Goal: Contribute content

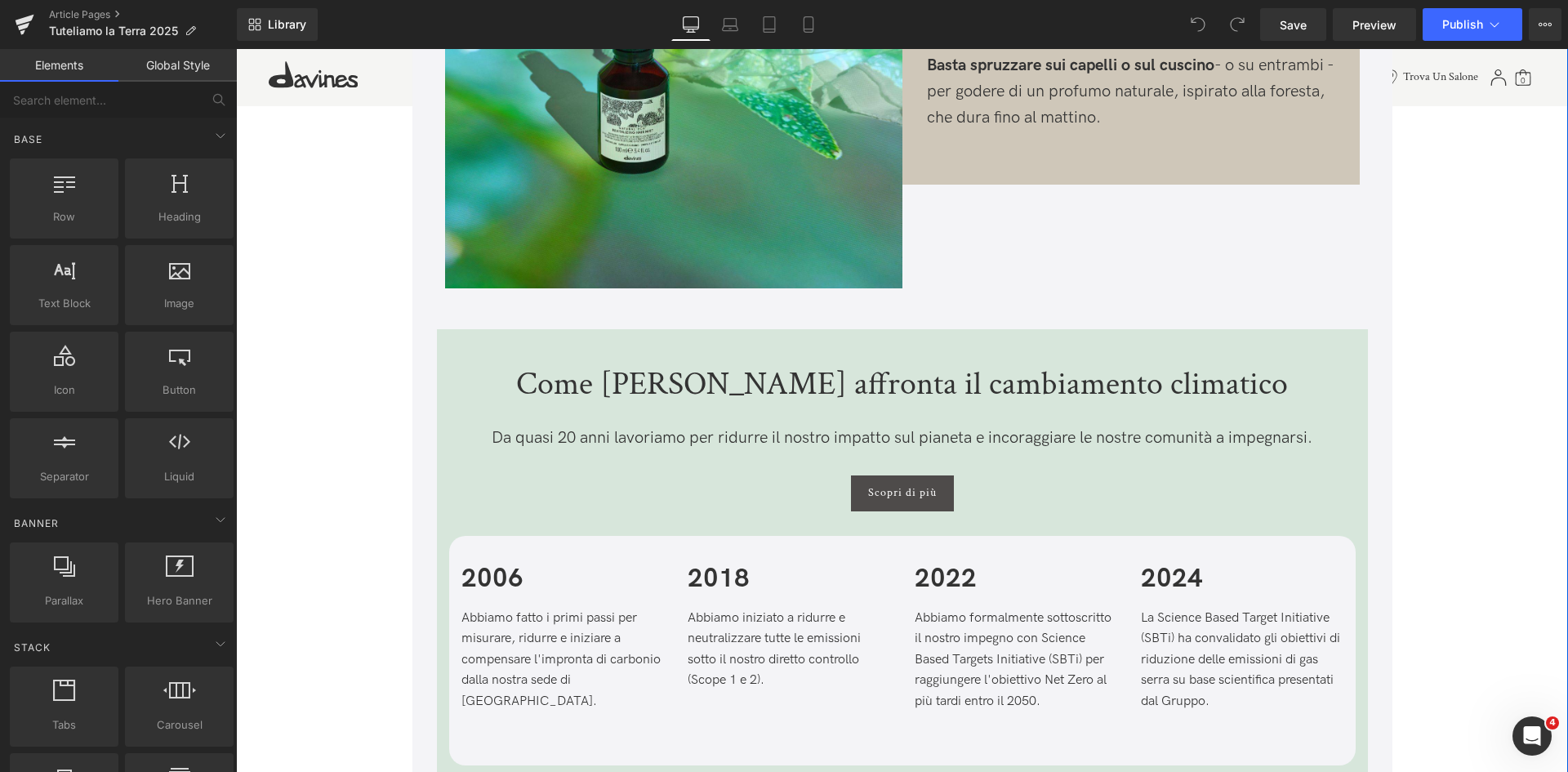
scroll to position [2941, 0]
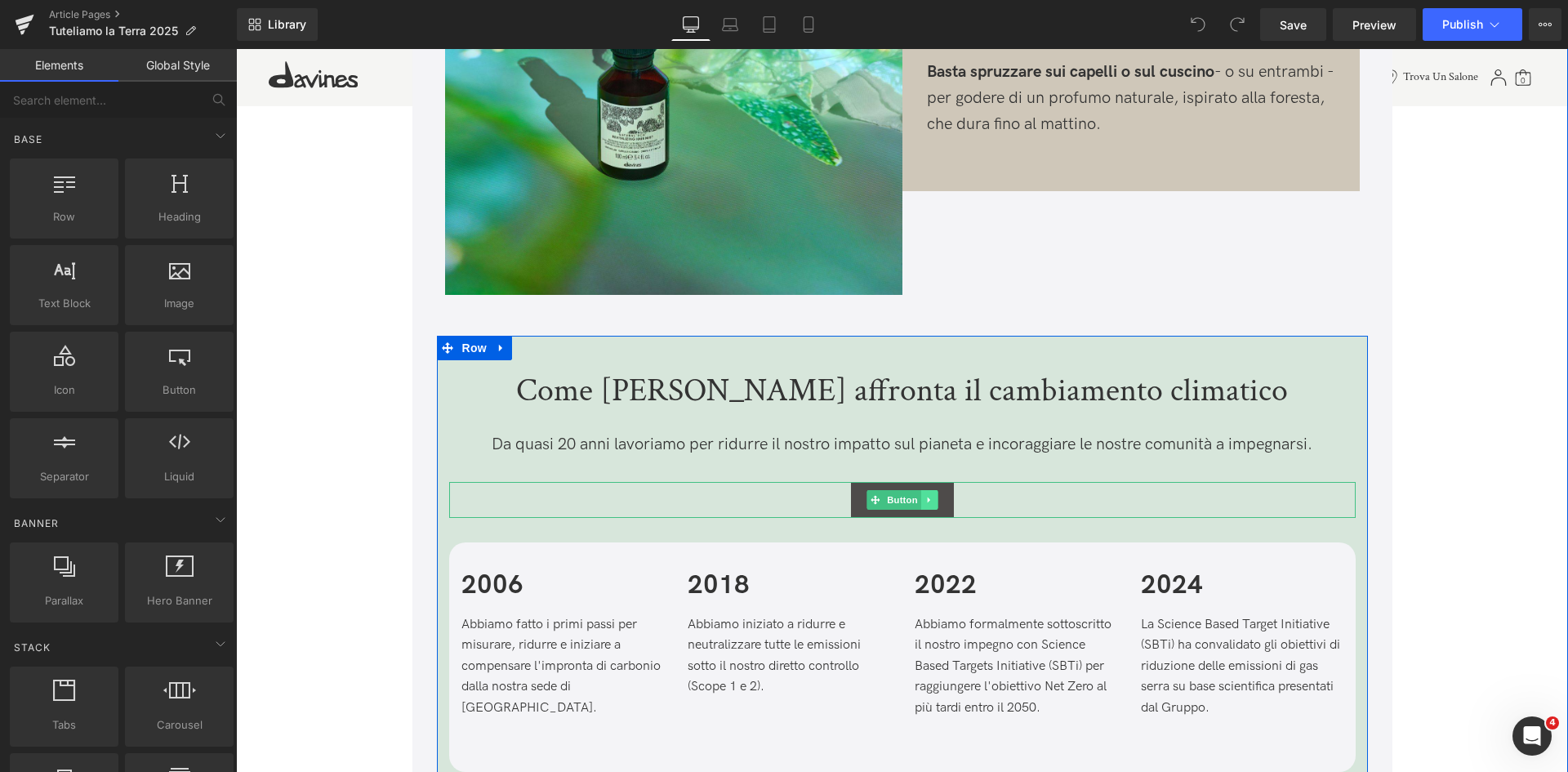
click at [935, 499] on link at bounding box center [929, 499] width 17 height 19
click at [917, 499] on icon at bounding box center [920, 499] width 9 height 9
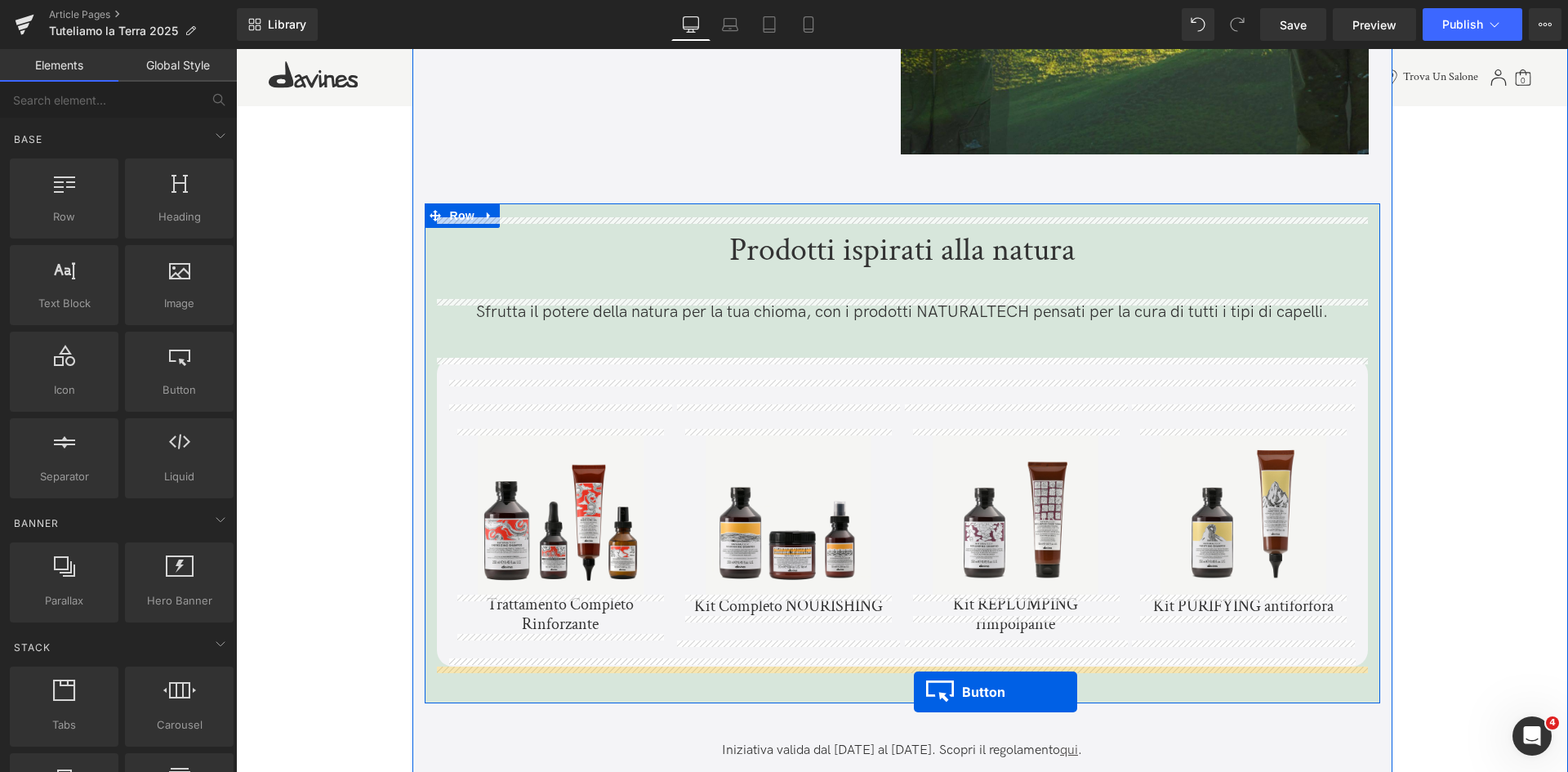
scroll to position [4403, 0]
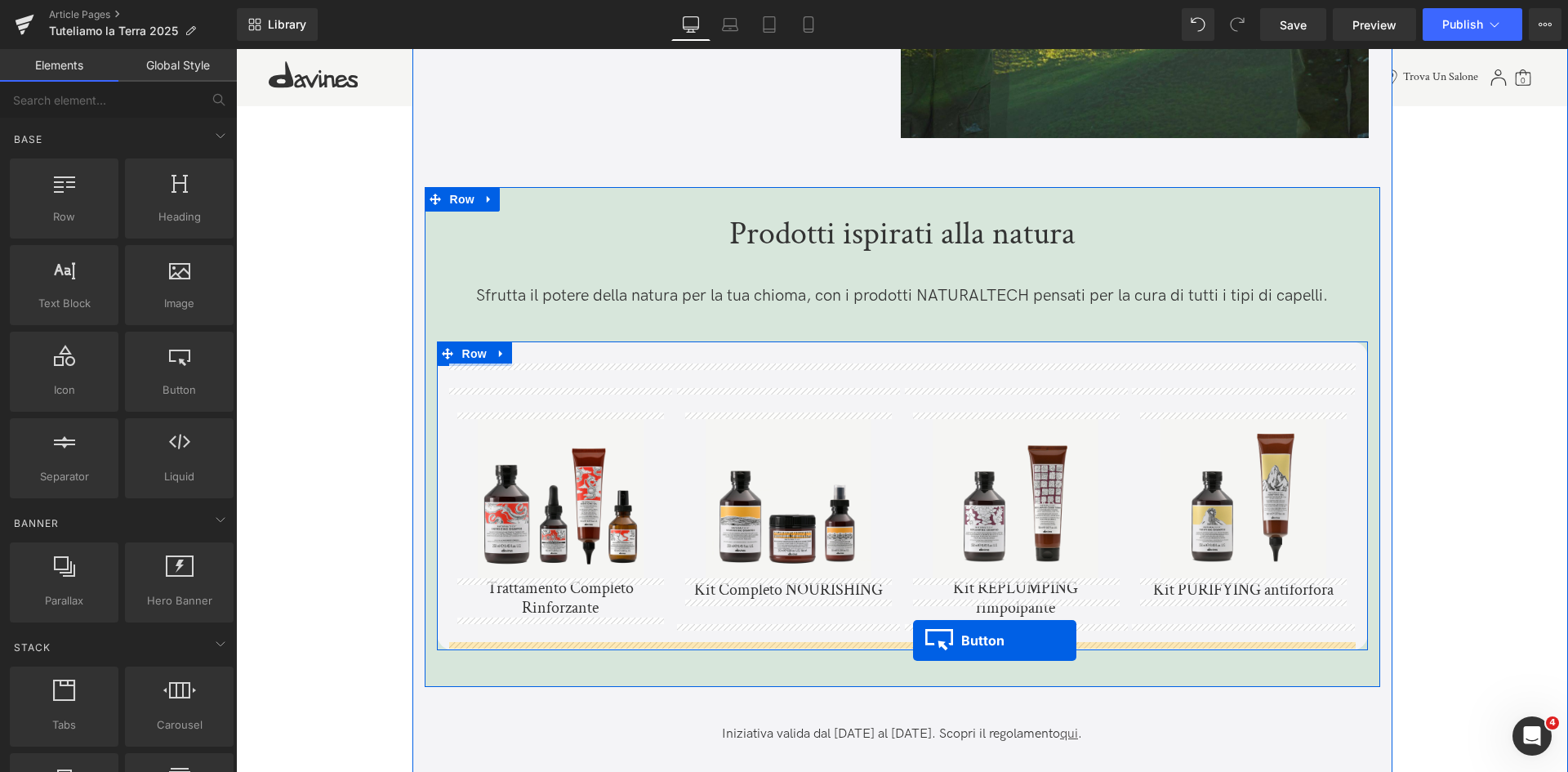
drag, startPoint x: 878, startPoint y: 554, endPoint x: 913, endPoint y: 640, distance: 92.8
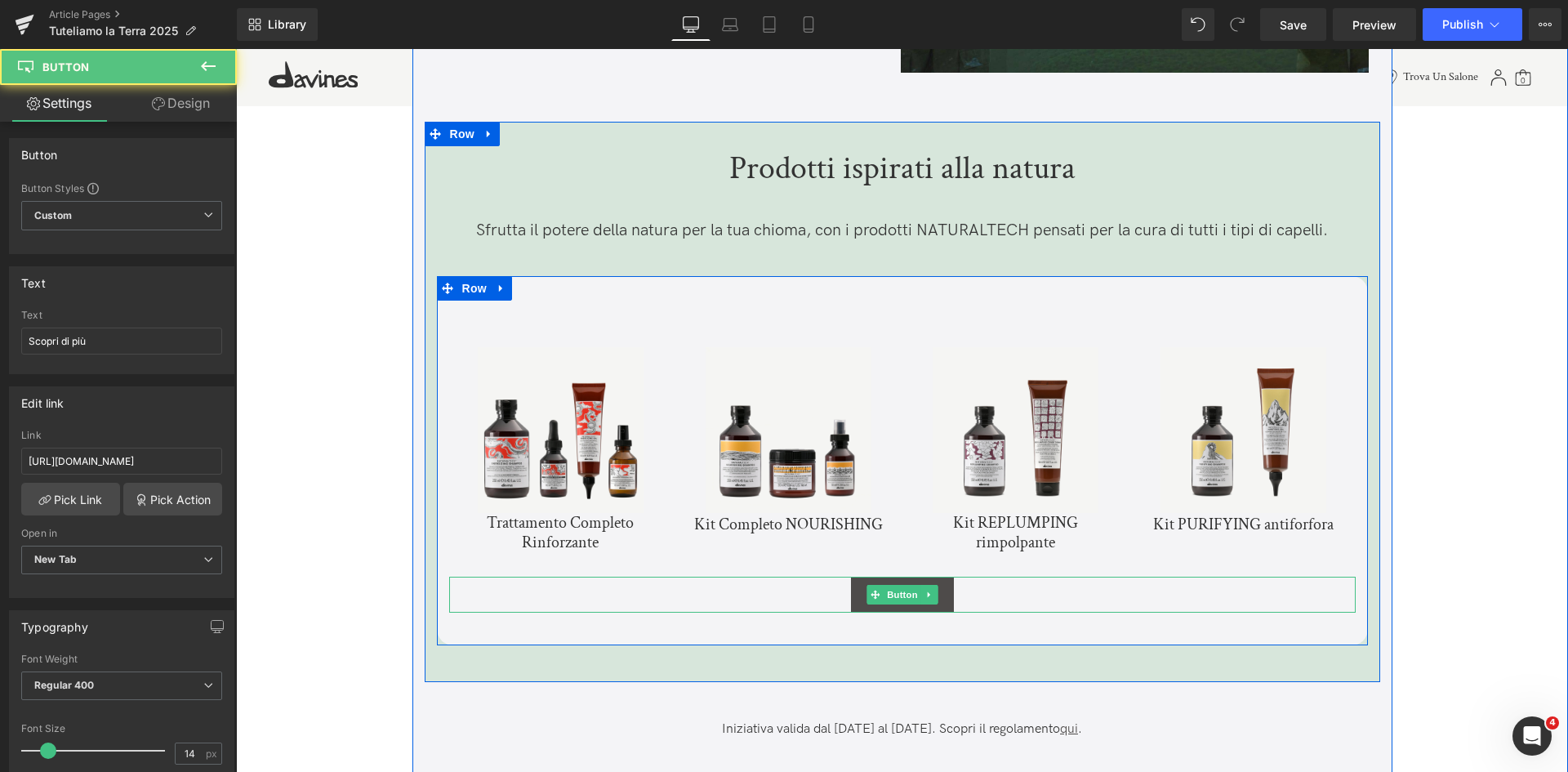
scroll to position [4337, 0]
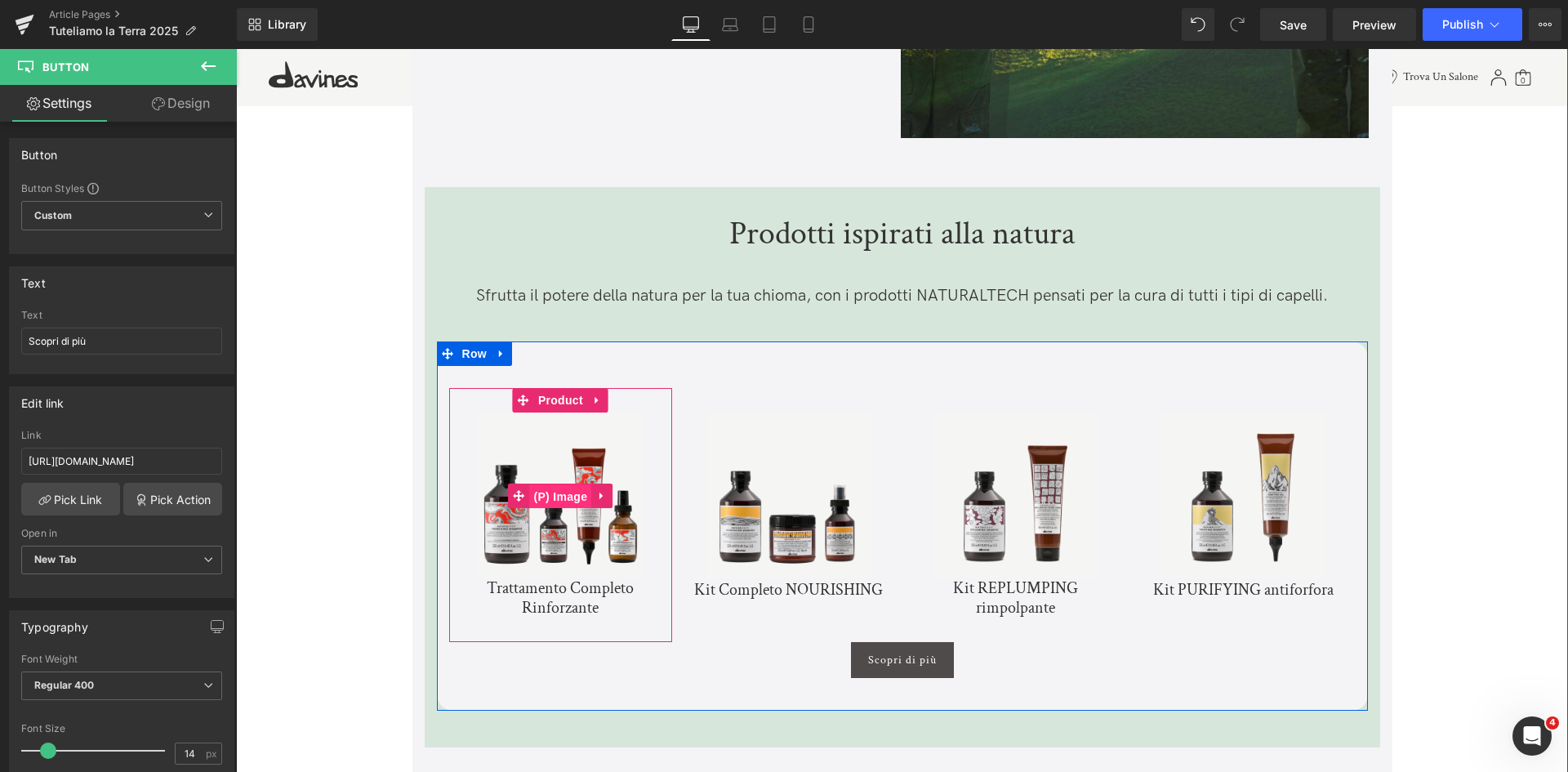
click at [566, 500] on span "(P) Image" at bounding box center [560, 496] width 62 height 25
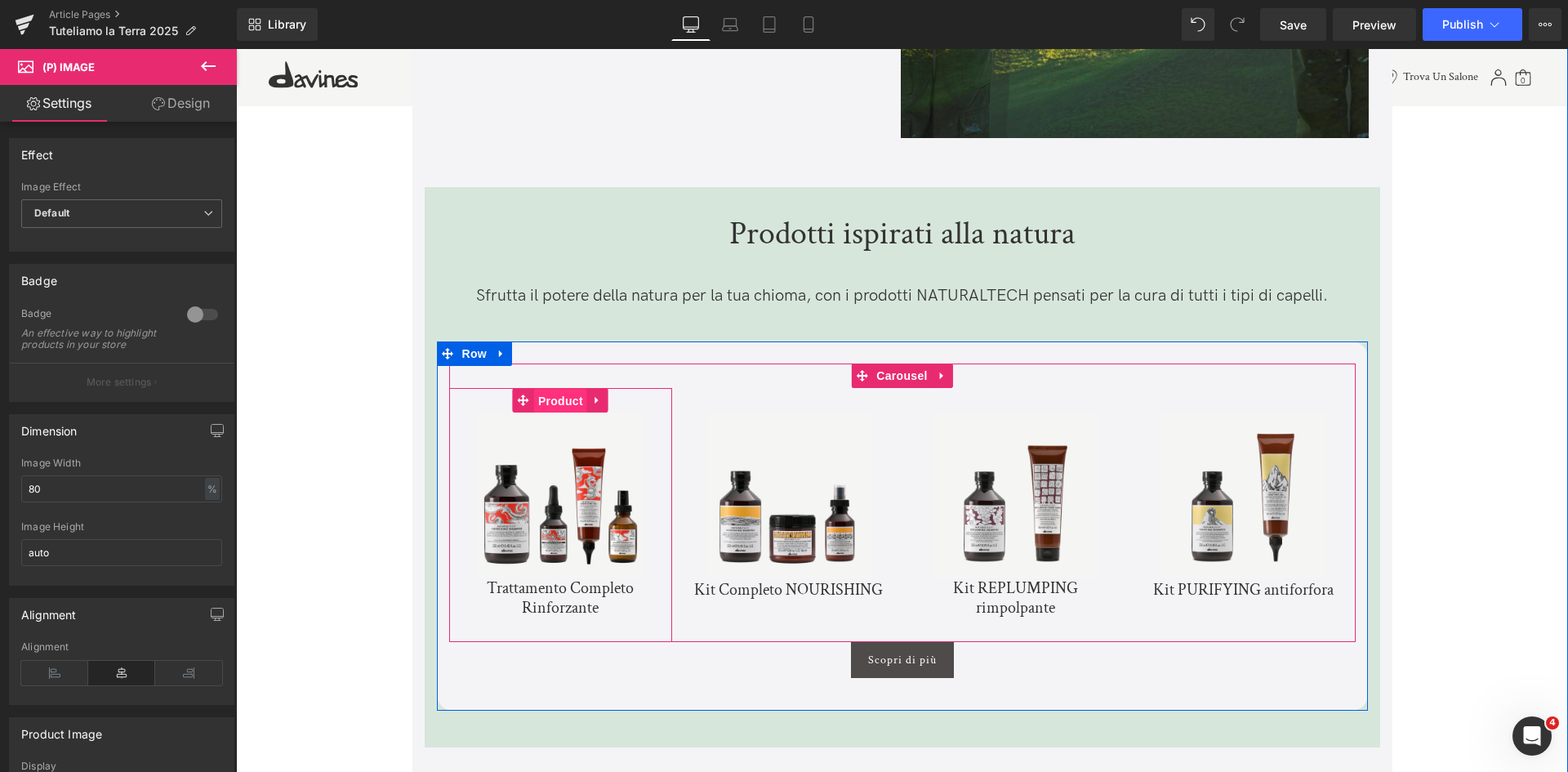
click at [564, 394] on span "Product" at bounding box center [560, 400] width 53 height 25
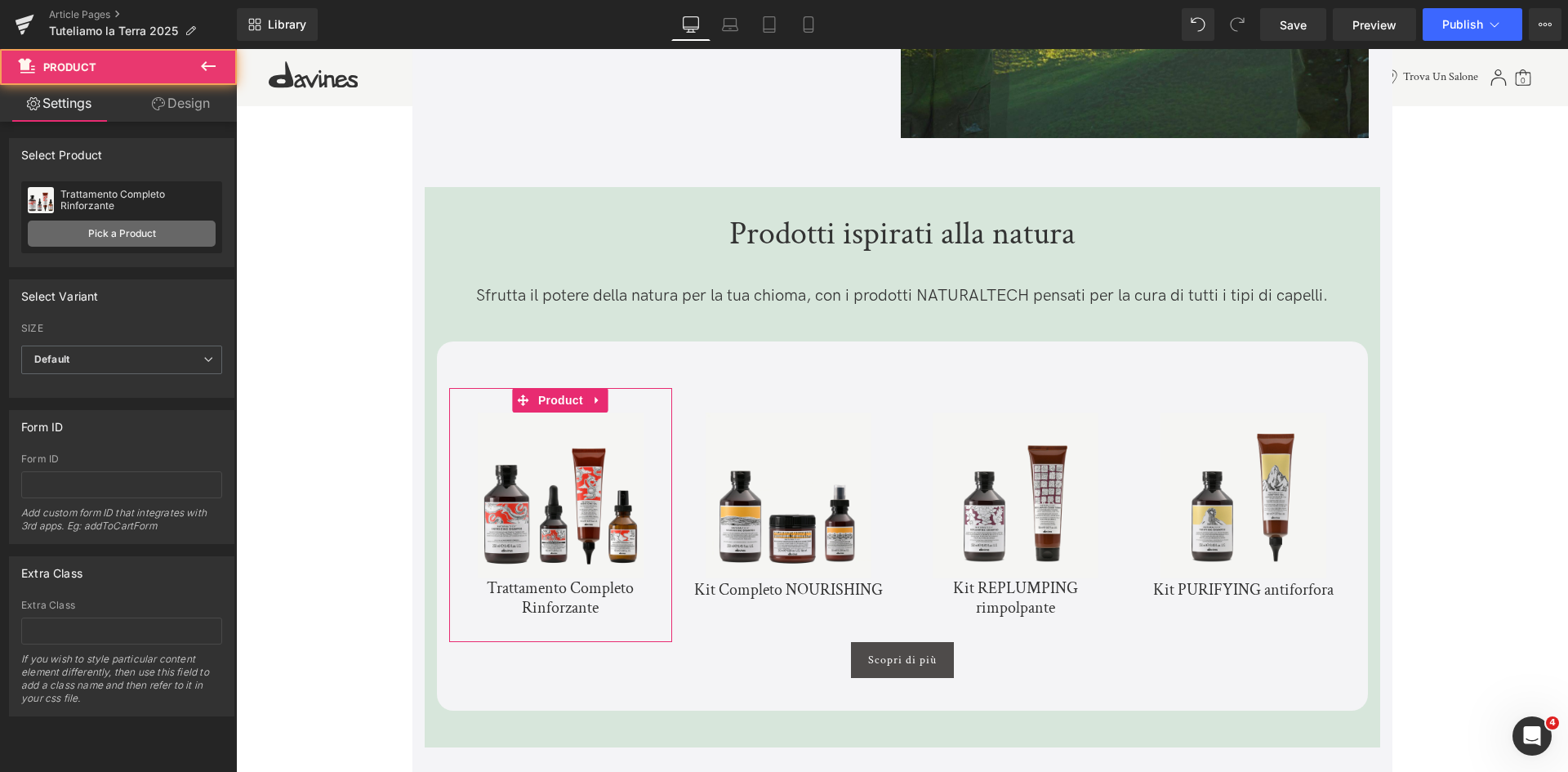
click at [159, 240] on link "Pick a Product" at bounding box center [122, 233] width 188 height 26
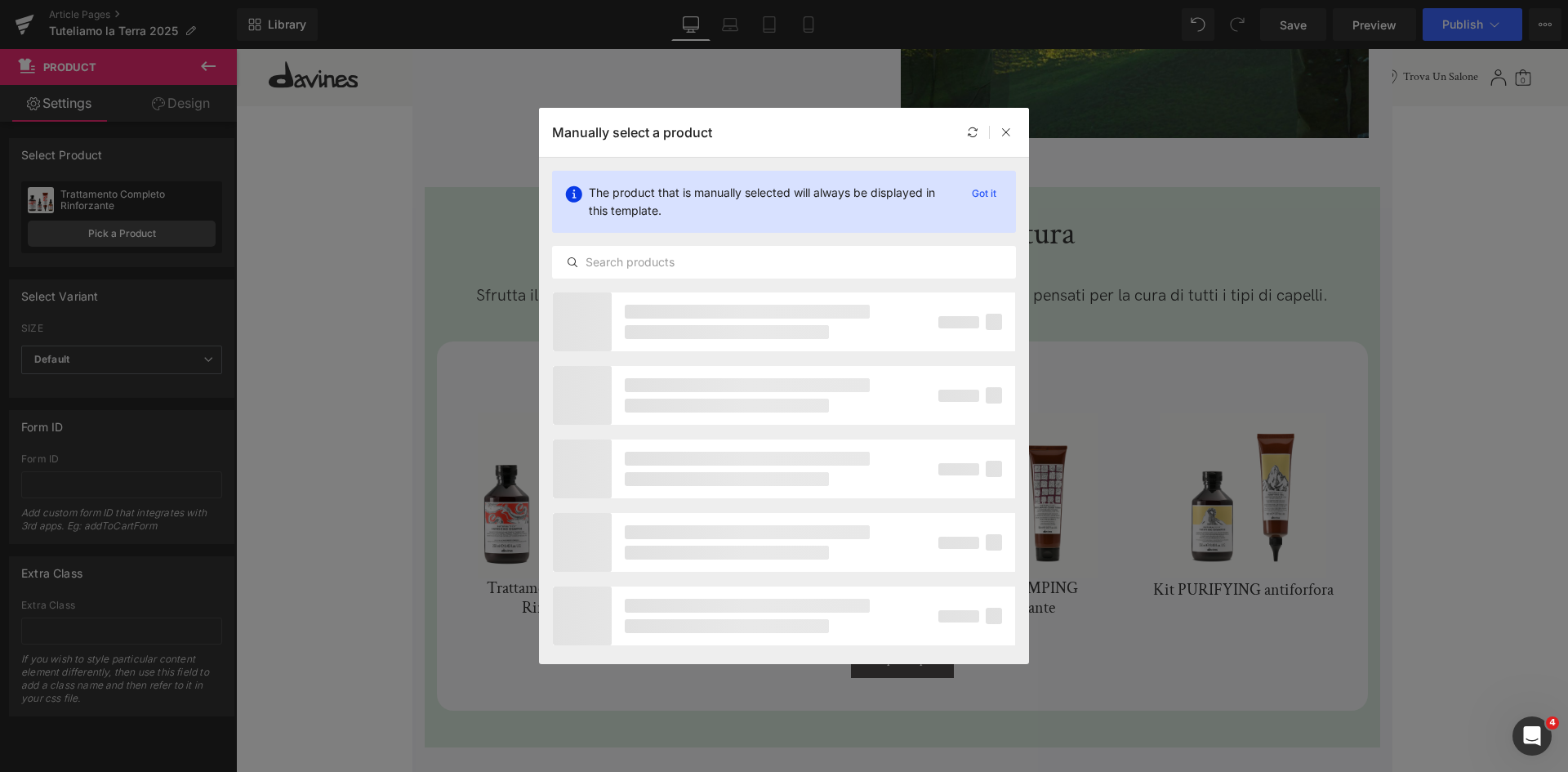
click at [687, 245] on div "The product that is manually selected will always be displayed in this template…" at bounding box center [784, 224] width 490 height 134
click at [687, 254] on input "text" at bounding box center [784, 262] width 462 height 19
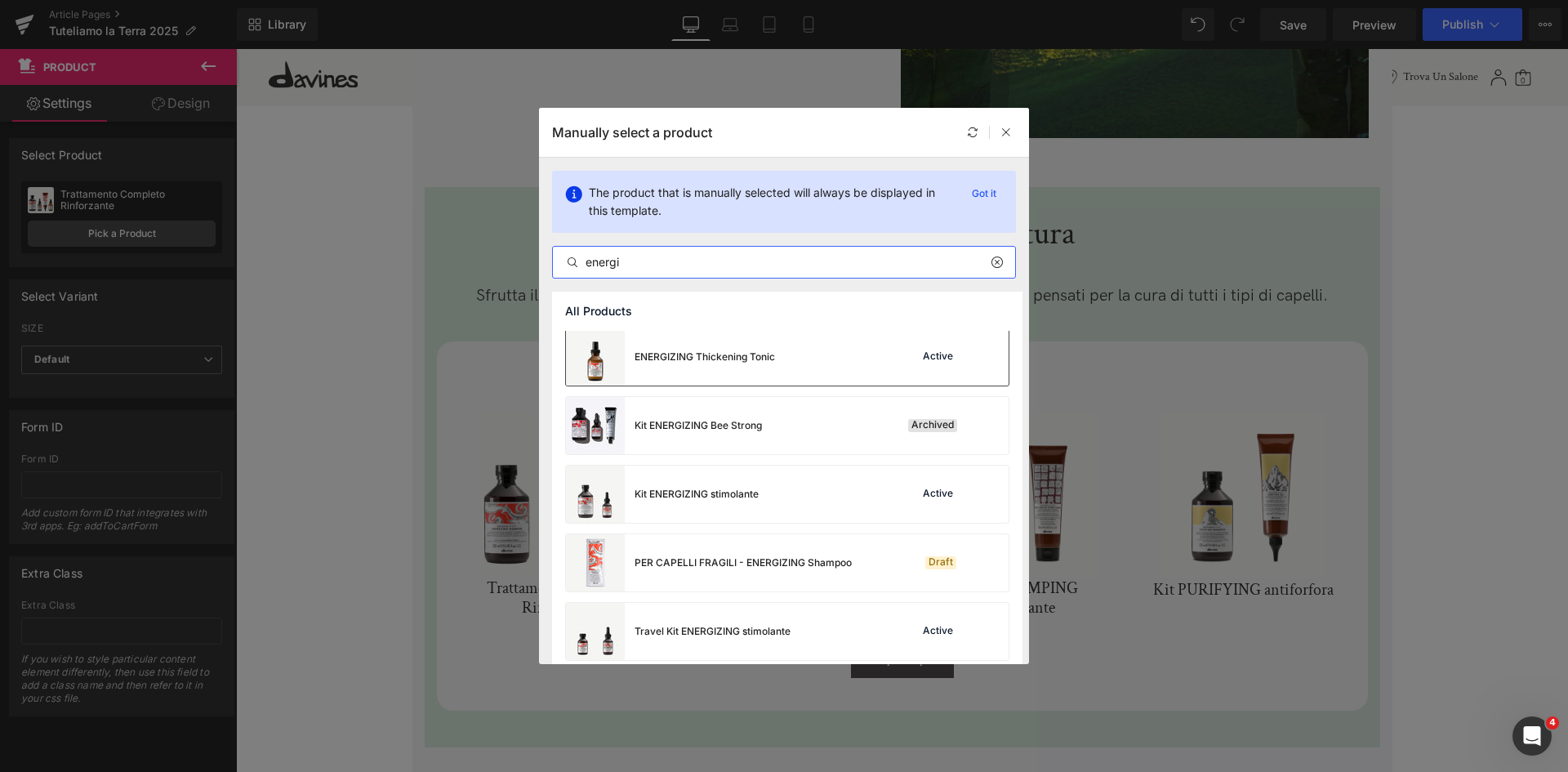
scroll to position [768, 0]
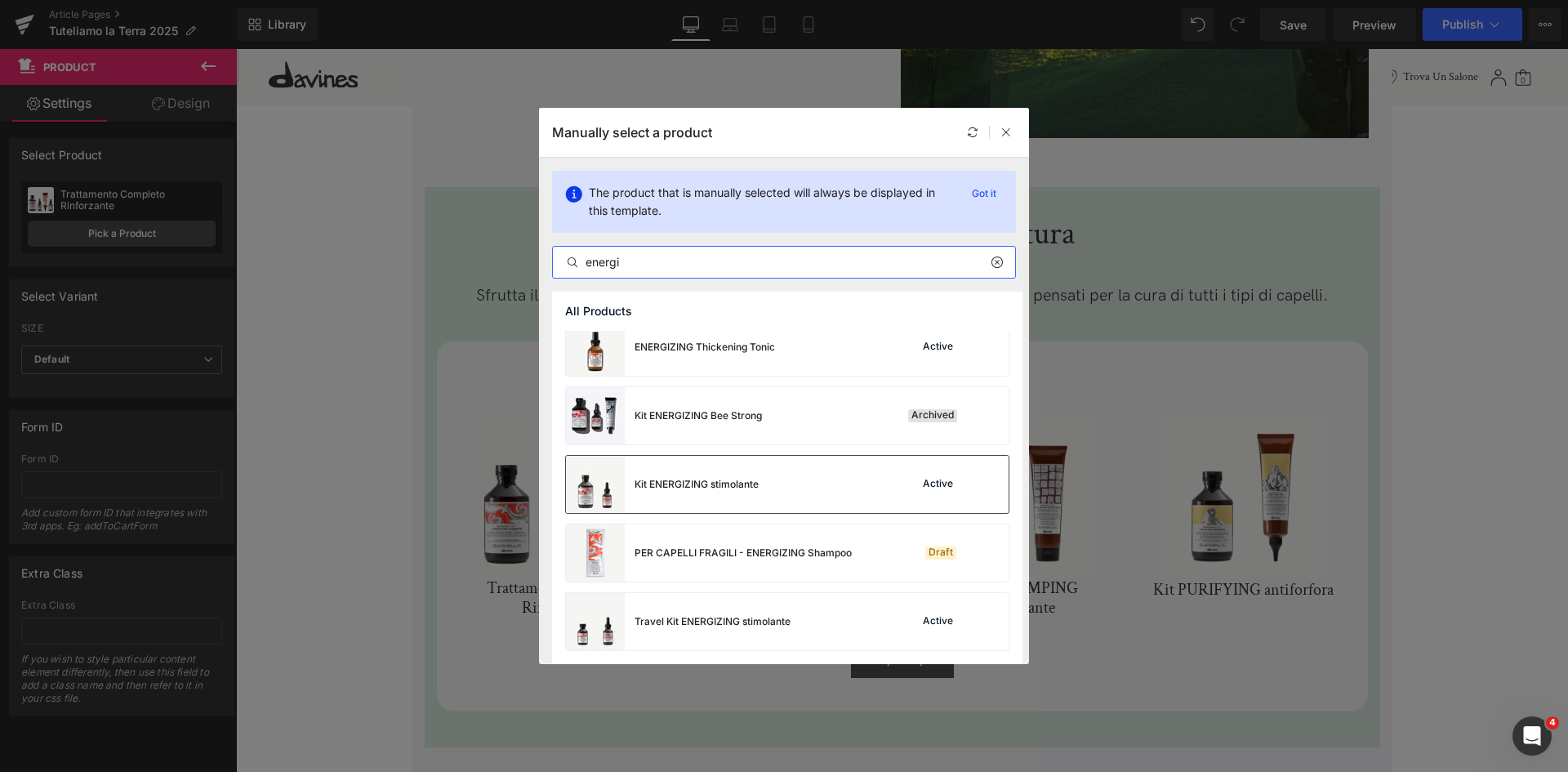
type input "energi"
click at [745, 502] on div "Kit ENERGIZING stimolante" at bounding box center [662, 484] width 193 height 58
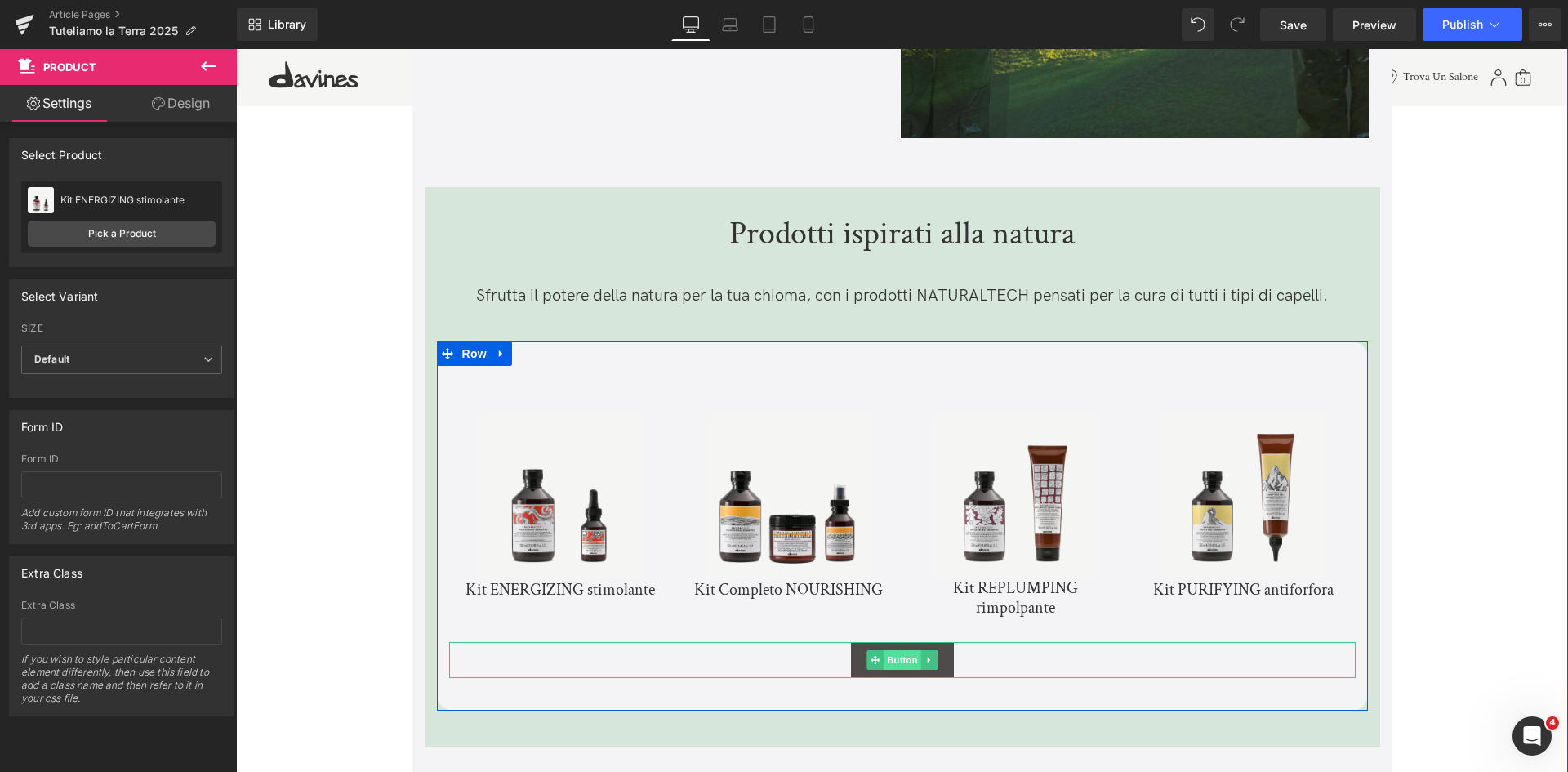
click at [912, 650] on span "Button" at bounding box center [903, 659] width 37 height 19
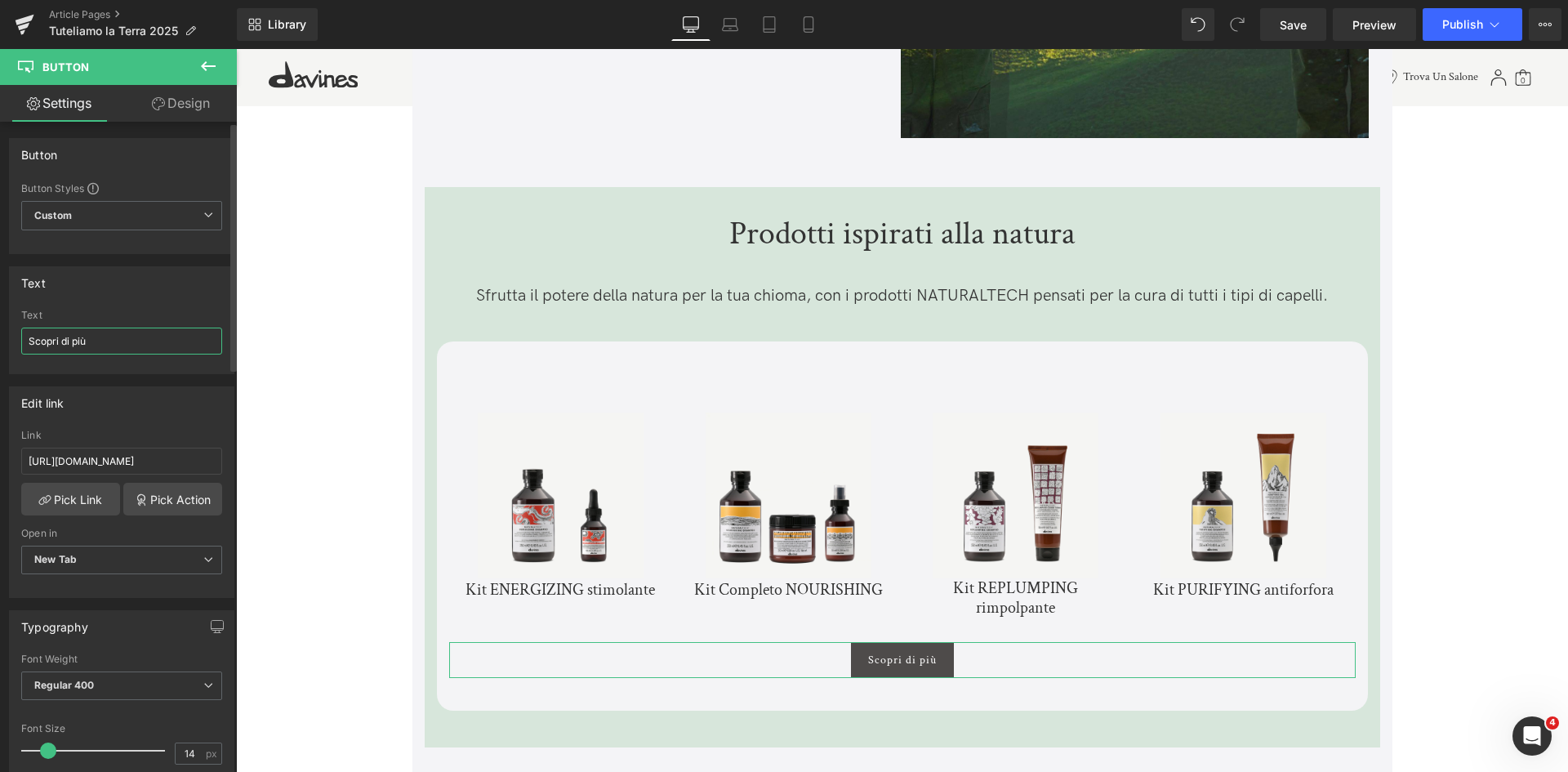
drag, startPoint x: 125, startPoint y: 345, endPoint x: 60, endPoint y: 345, distance: 65.0
click at [60, 345] on input "Scopri di più" at bounding box center [121, 341] width 201 height 27
type input "Scopri i trattamenti"
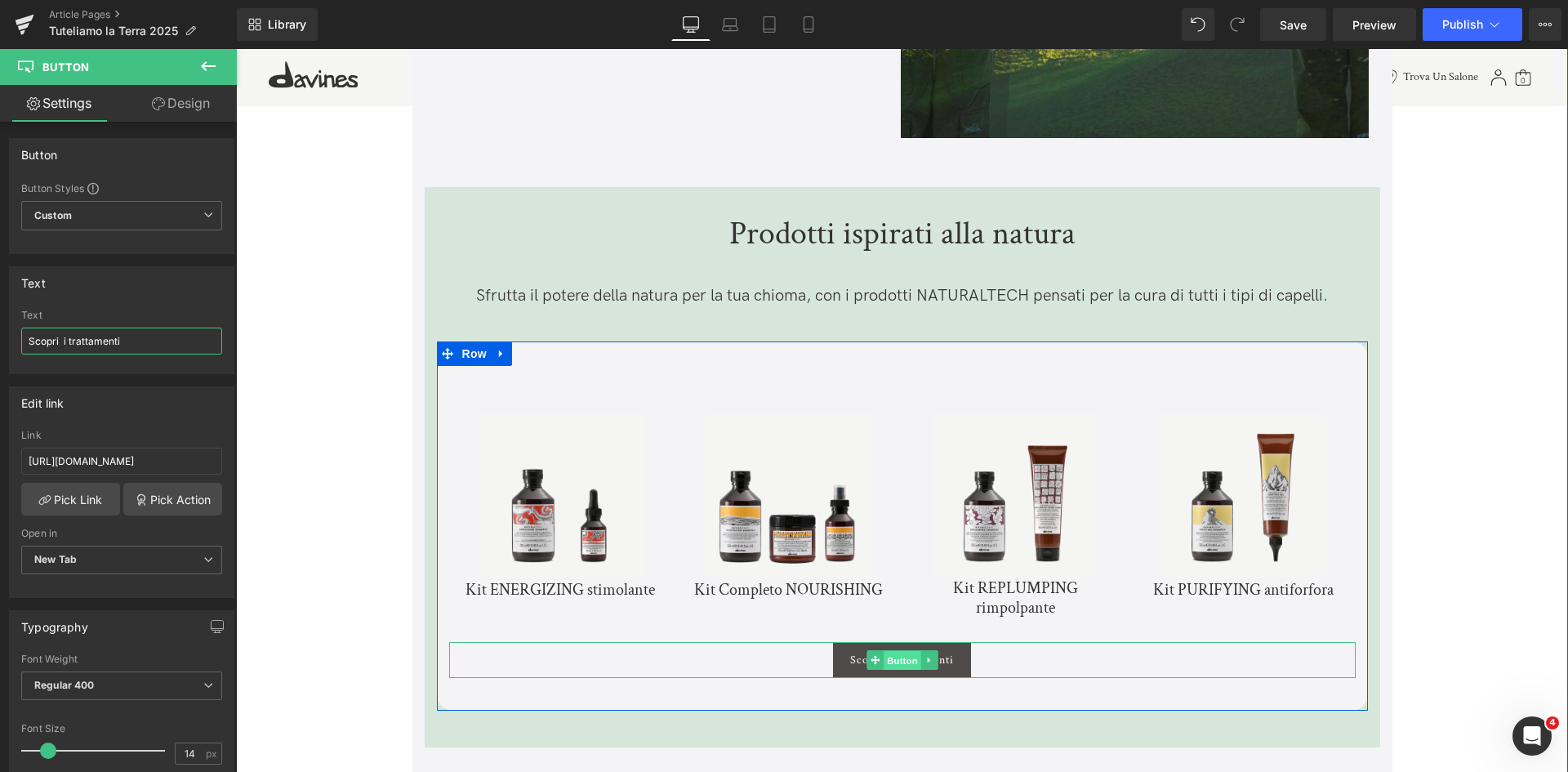
click at [908, 651] on span "Button" at bounding box center [903, 660] width 37 height 19
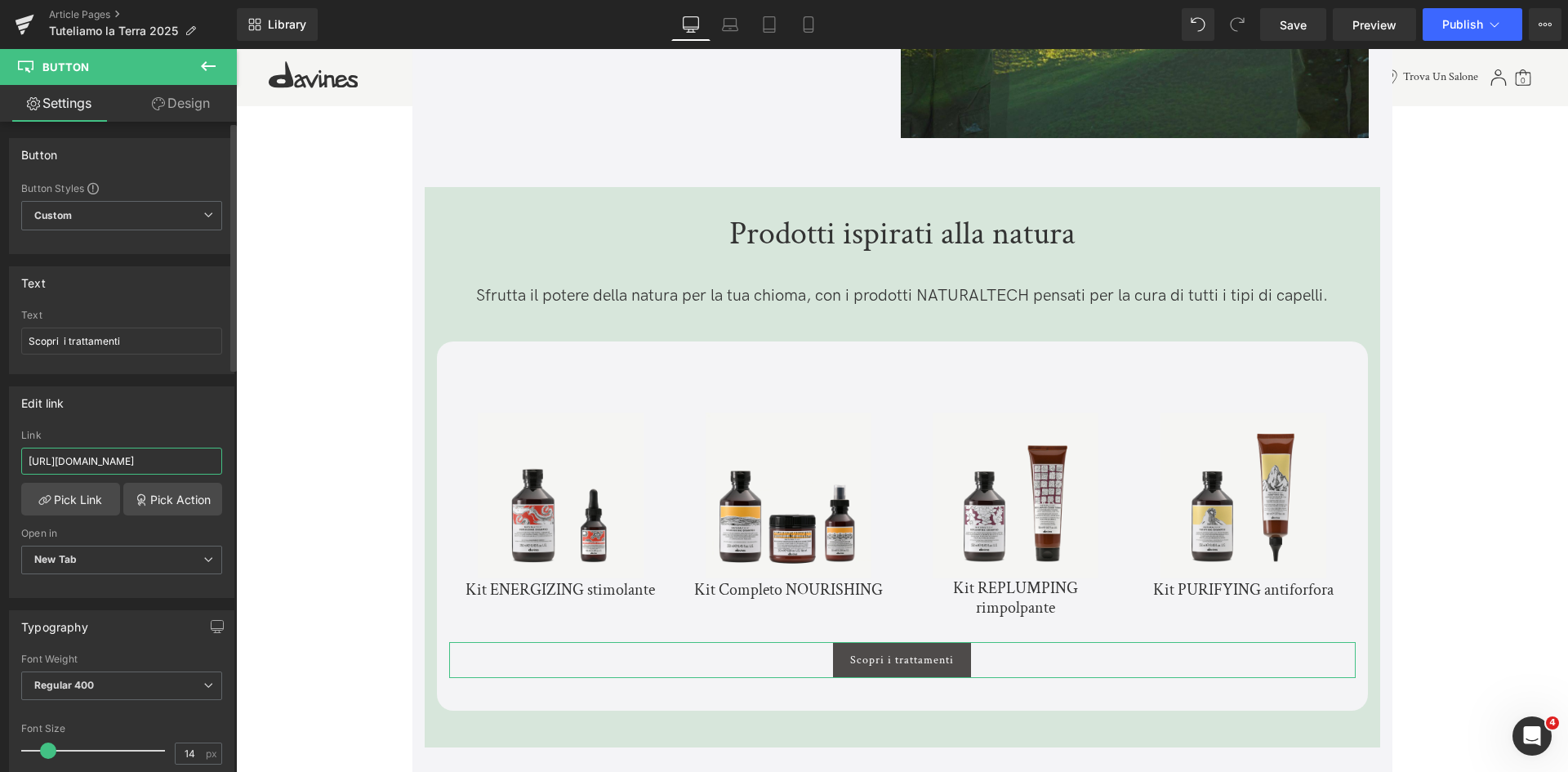
click at [135, 455] on input "[URL][DOMAIN_NAME]" at bounding box center [121, 461] width 201 height 27
paste input "[URL][DOMAIN_NAME]"
type input "[URL][DOMAIN_NAME]"
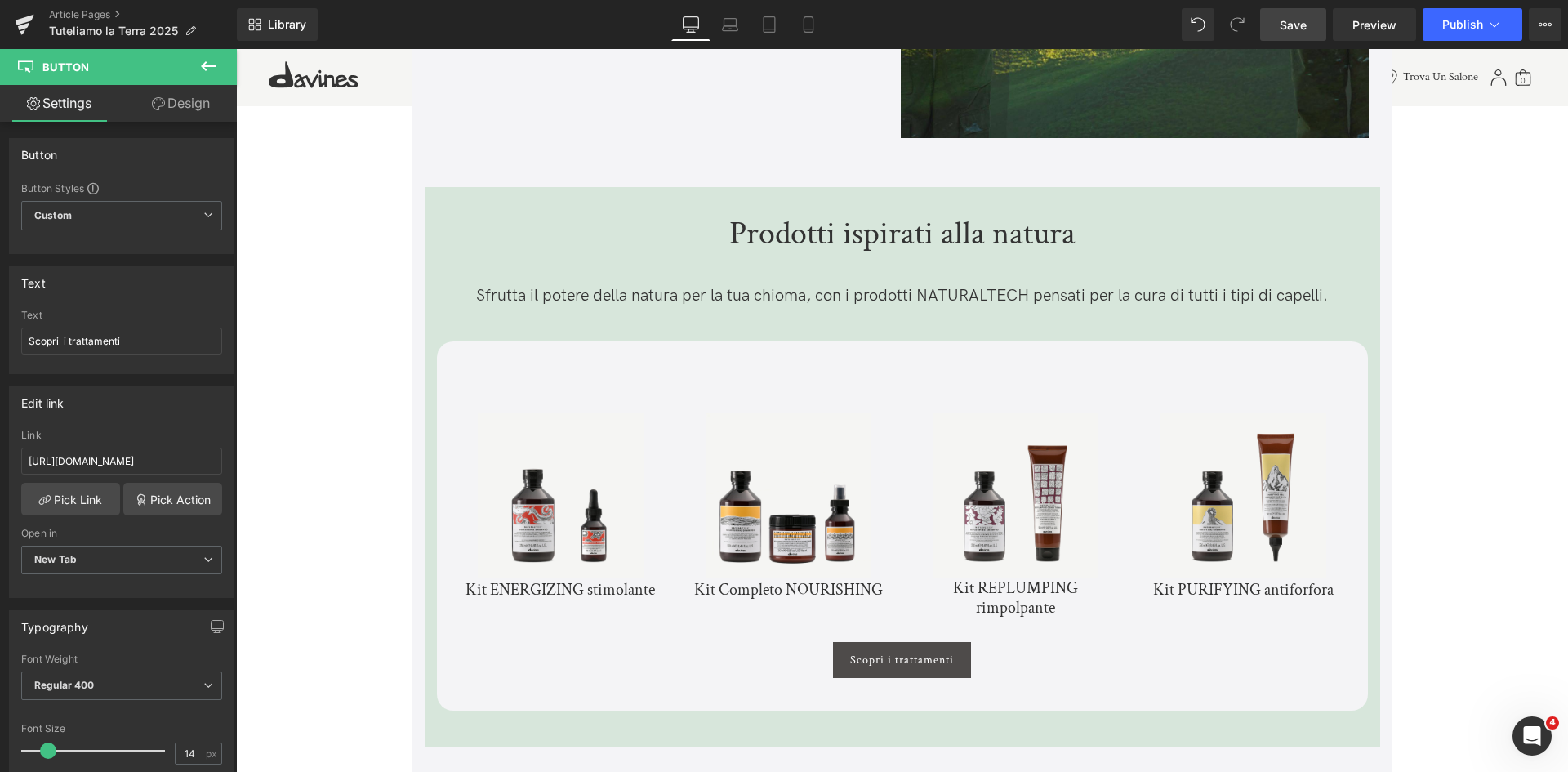
click at [1306, 28] on span "Save" at bounding box center [1294, 25] width 27 height 17
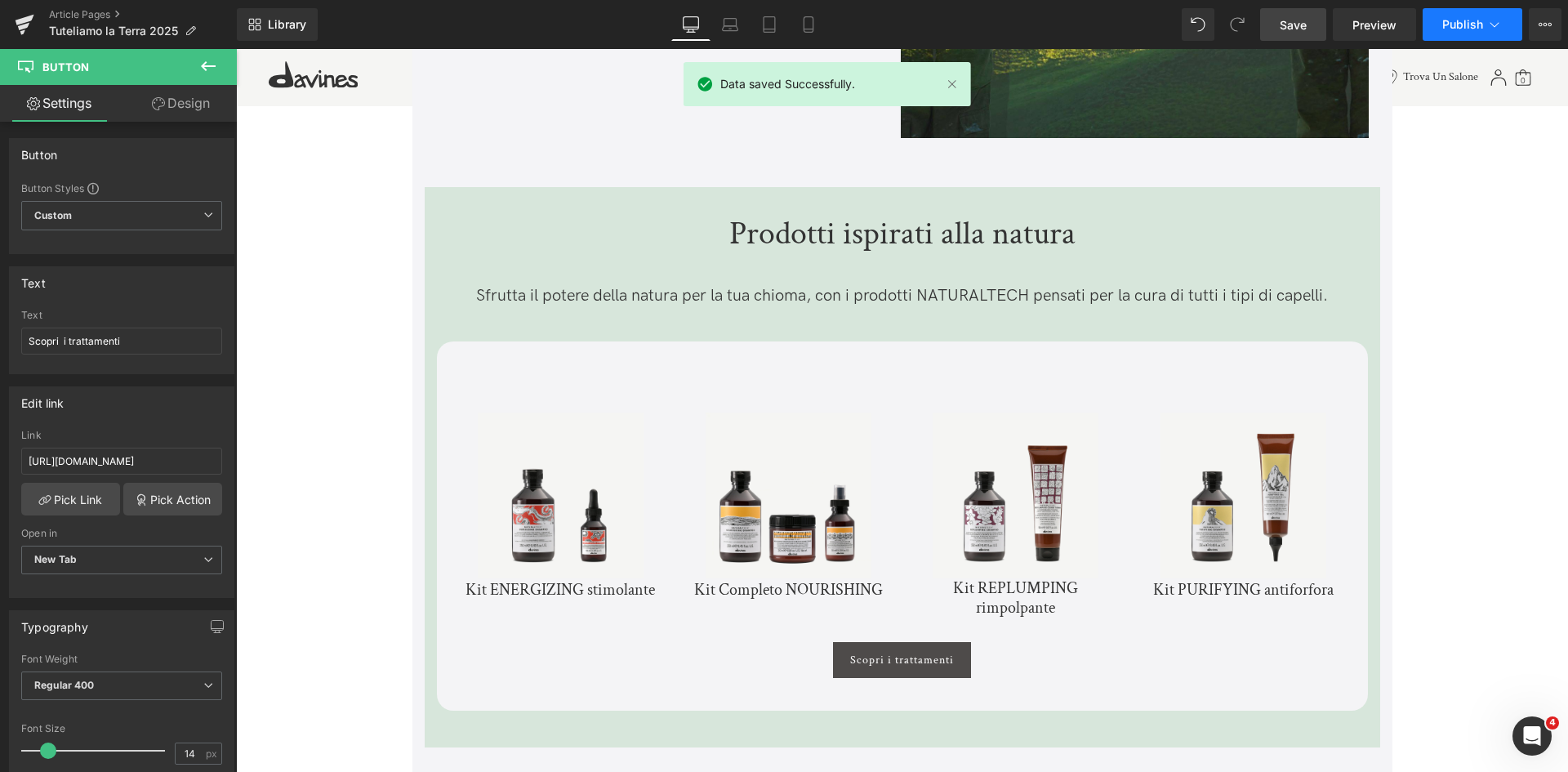
click at [1471, 12] on button "Publish" at bounding box center [1472, 25] width 100 height 33
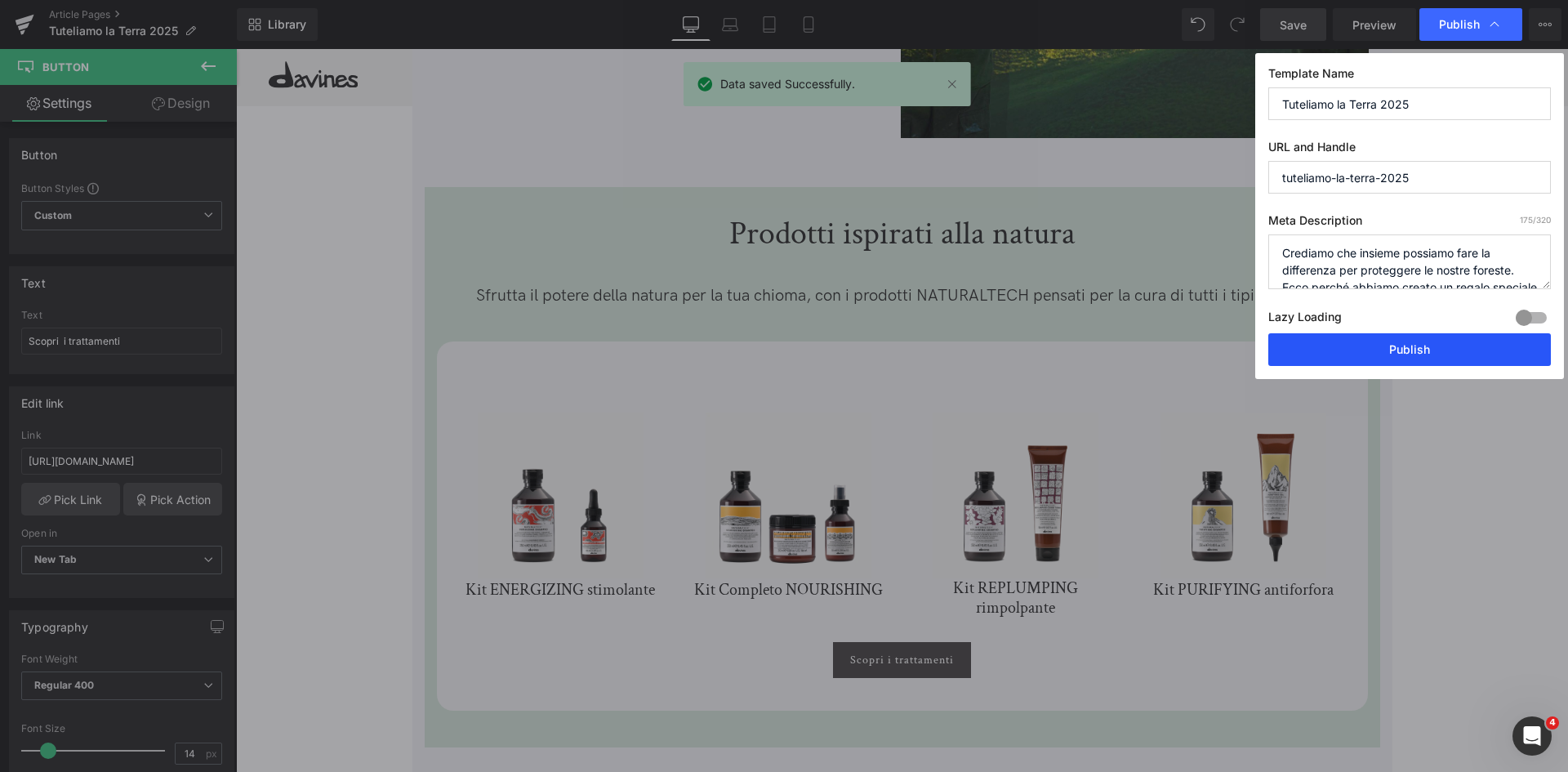
click at [1434, 347] on button "Publish" at bounding box center [1410, 350] width 283 height 33
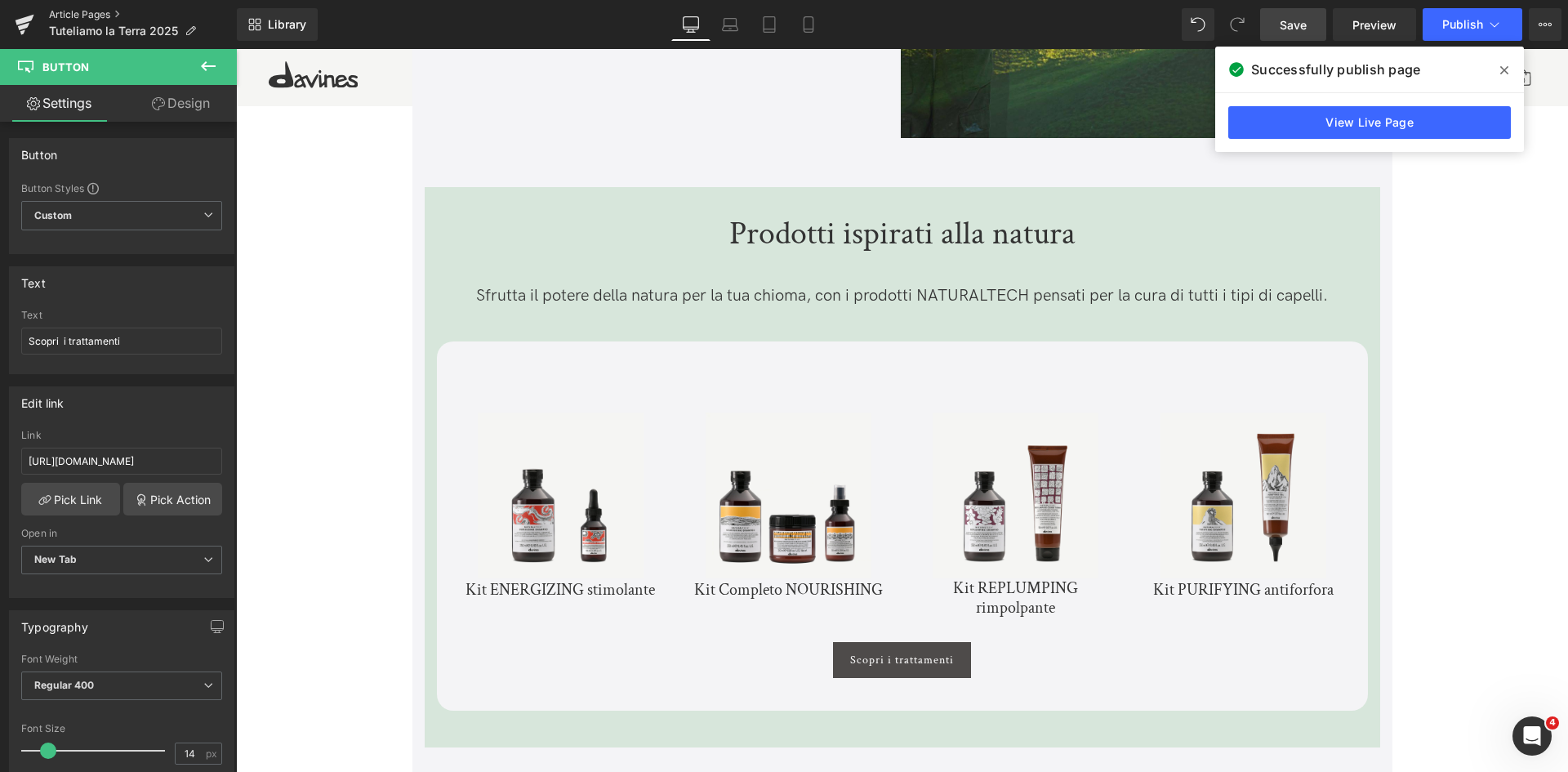
click at [81, 10] on link "Article Pages" at bounding box center [143, 14] width 188 height 13
